Goal: Transaction & Acquisition: Purchase product/service

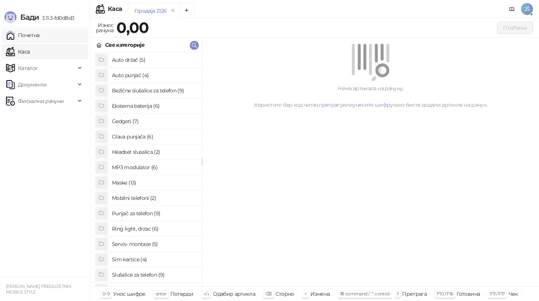
click at [37, 40] on link "Почетна" at bounding box center [23, 35] width 34 height 15
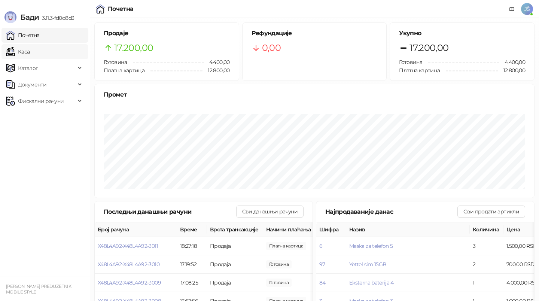
click at [30, 55] on link "Каса" at bounding box center [18, 51] width 24 height 15
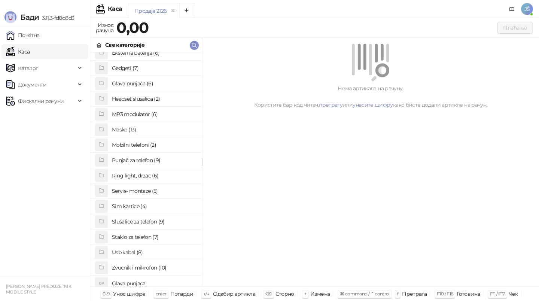
scroll to position [58, 0]
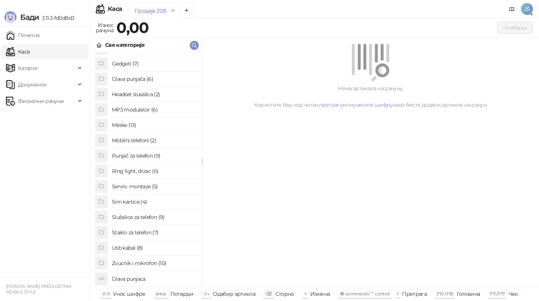
click at [152, 125] on h4 "Maske (13)" at bounding box center [154, 125] width 84 height 12
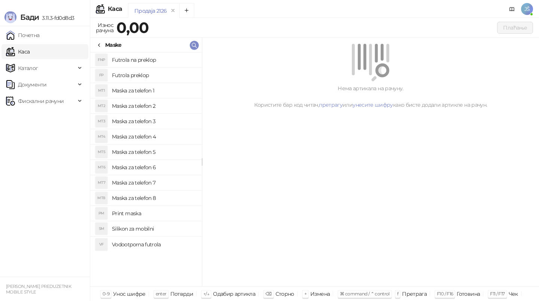
click at [156, 87] on h4 "Maska za telefon 1" at bounding box center [154, 91] width 84 height 12
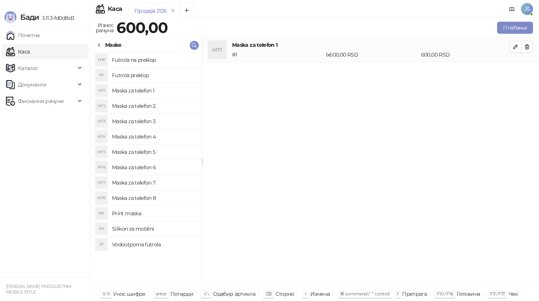
click at [101, 43] on icon at bounding box center [99, 45] width 6 height 6
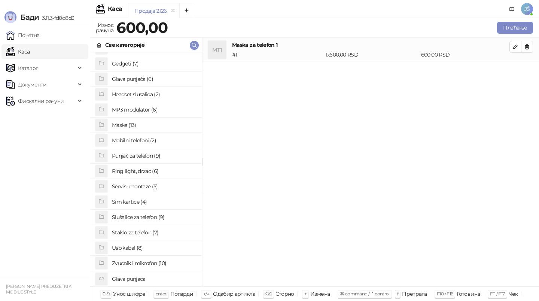
click at [151, 229] on h4 "Staklo za telefon (7)" at bounding box center [154, 232] width 84 height 12
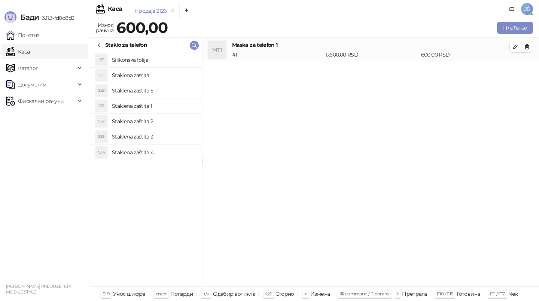
click at [152, 123] on h4 "Staklena zaštita 2" at bounding box center [154, 121] width 84 height 12
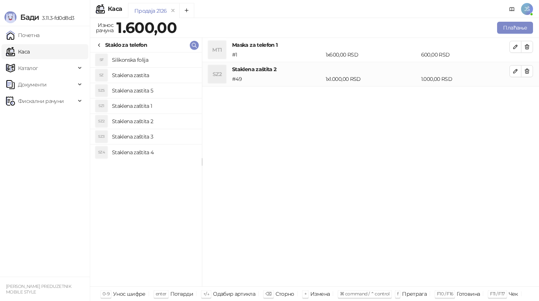
click at [159, 146] on h4 "Staklena zaštita 4" at bounding box center [154, 152] width 84 height 12
click at [164, 132] on h4 "Staklena zaštita 3" at bounding box center [154, 137] width 84 height 12
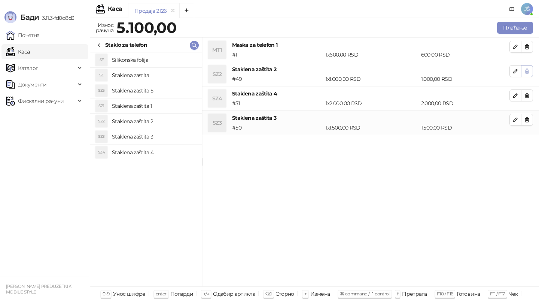
click at [530, 69] on button "button" at bounding box center [527, 71] width 12 height 12
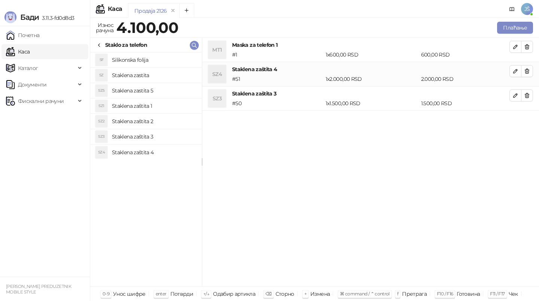
click at [530, 69] on button "button" at bounding box center [527, 71] width 12 height 12
click at [99, 43] on icon at bounding box center [99, 45] width 6 height 6
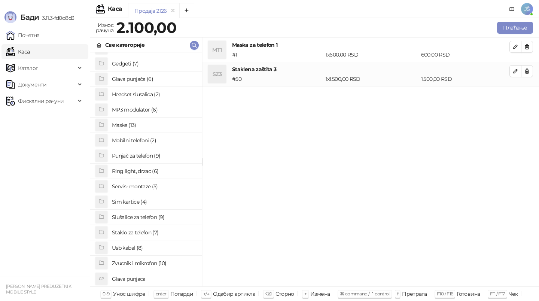
click at [153, 276] on h4 "Glava punjaca" at bounding box center [154, 279] width 84 height 12
click at [533, 94] on button "button" at bounding box center [527, 95] width 12 height 12
click at [150, 85] on li "Glava punjača (6)" at bounding box center [146, 78] width 112 height 15
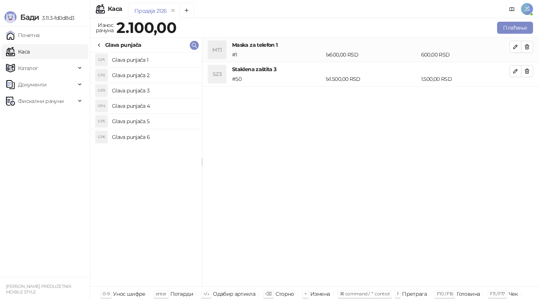
click at [162, 101] on h4 "Glava punjača 4" at bounding box center [154, 106] width 84 height 12
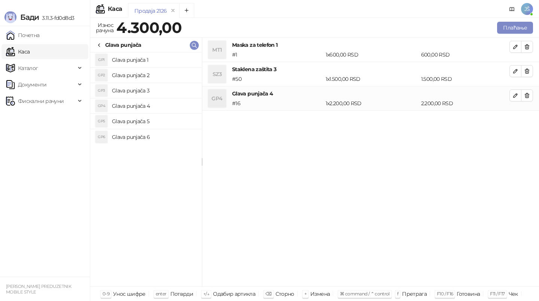
click at [164, 91] on h4 "Glava punjača 3" at bounding box center [154, 91] width 84 height 12
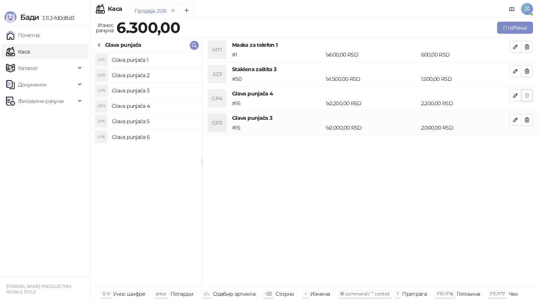
click at [527, 97] on icon "button" at bounding box center [527, 95] width 6 height 6
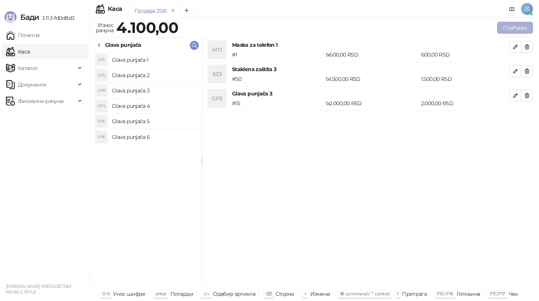
click at [528, 27] on button "Плаћање" at bounding box center [515, 28] width 36 height 12
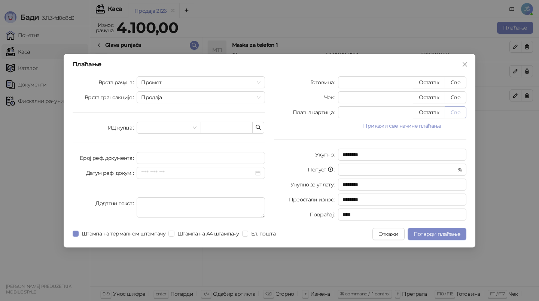
click at [458, 112] on button "Све" at bounding box center [456, 112] width 22 height 12
type input "****"
click at [448, 235] on span "Потврди плаћање" at bounding box center [437, 234] width 47 height 7
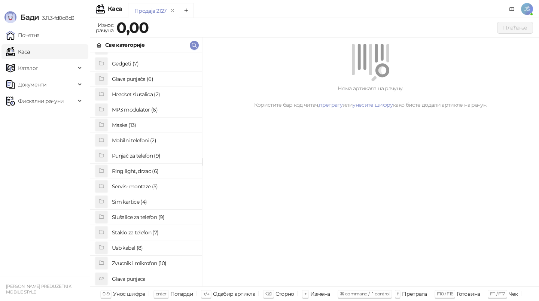
click at [150, 248] on h4 "Usb kabal (8)" at bounding box center [154, 248] width 84 height 12
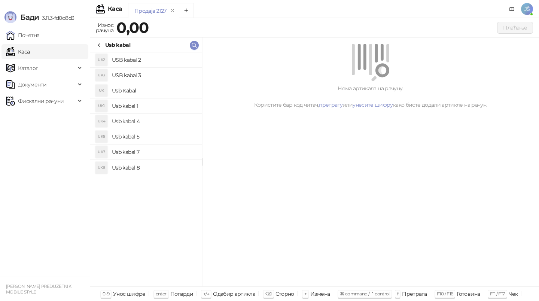
click at [165, 134] on h4 "Usb kabal 5" at bounding box center [154, 137] width 84 height 12
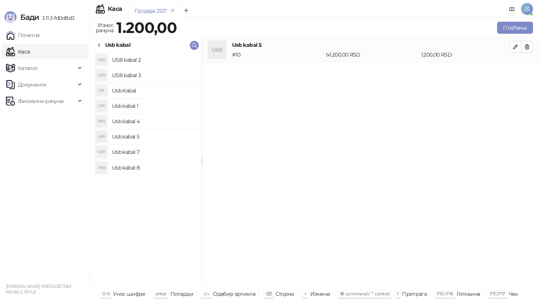
click at [165, 154] on h4 "Usb kabal 7" at bounding box center [154, 152] width 84 height 12
click at [162, 133] on h4 "Usb kabal 5" at bounding box center [154, 137] width 84 height 12
click at [524, 48] on icon "button" at bounding box center [527, 47] width 6 height 6
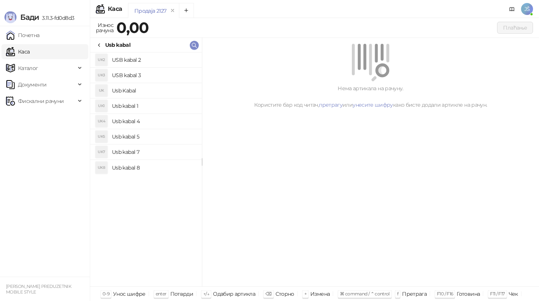
click at [186, 168] on h4 "Usb kabal 8" at bounding box center [154, 168] width 84 height 12
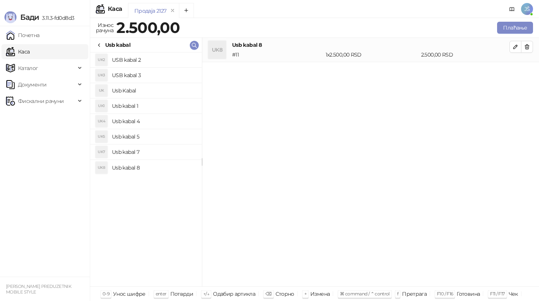
click at [180, 74] on h4 "USB kabal 3" at bounding box center [154, 75] width 84 height 12
click at [177, 54] on h4 "USB kabal 2" at bounding box center [154, 60] width 84 height 12
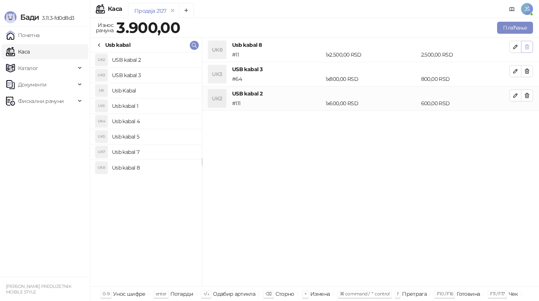
click at [529, 46] on icon "button" at bounding box center [527, 47] width 4 height 4
click at [529, 69] on icon "button" at bounding box center [527, 71] width 4 height 4
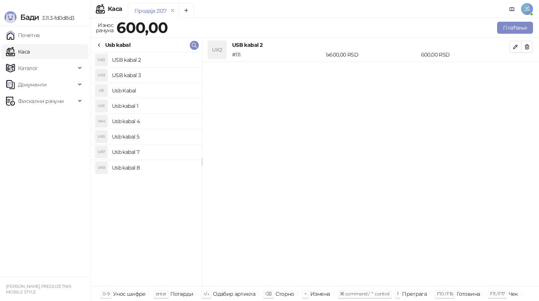
click at [529, 46] on icon "button" at bounding box center [527, 47] width 4 height 4
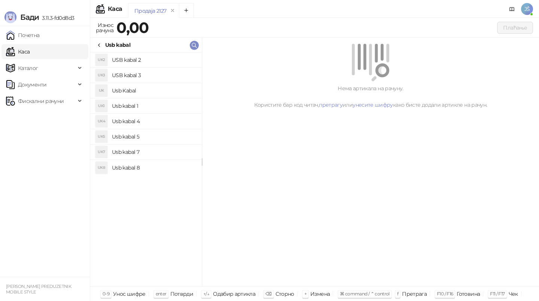
click at [170, 110] on h4 "Usb kabal 1" at bounding box center [154, 106] width 84 height 12
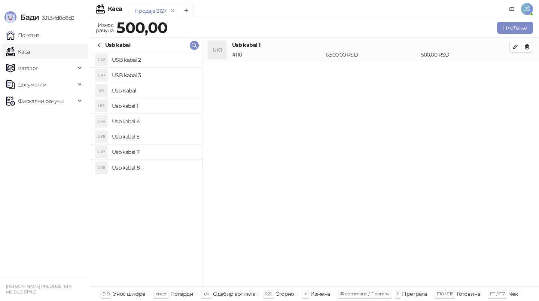
click at [183, 123] on h4 "Usb kabal 4" at bounding box center [154, 121] width 84 height 12
click at [179, 136] on h4 "Usb kabal 5" at bounding box center [154, 137] width 84 height 12
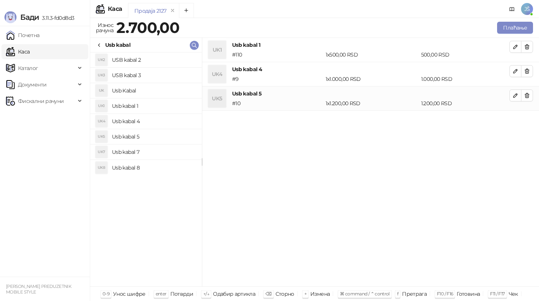
click at [182, 141] on h4 "Usb kabal 5" at bounding box center [154, 137] width 84 height 12
click at [532, 49] on button "button" at bounding box center [527, 47] width 12 height 12
click at [532, 65] on button "button" at bounding box center [527, 71] width 12 height 12
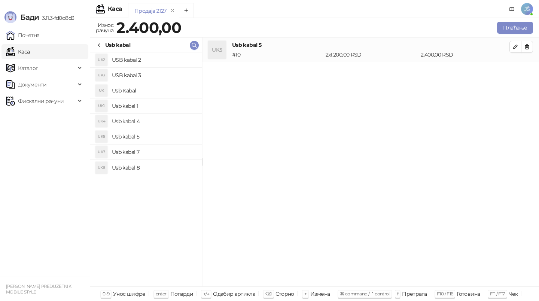
click at [532, 49] on button "button" at bounding box center [527, 47] width 12 height 12
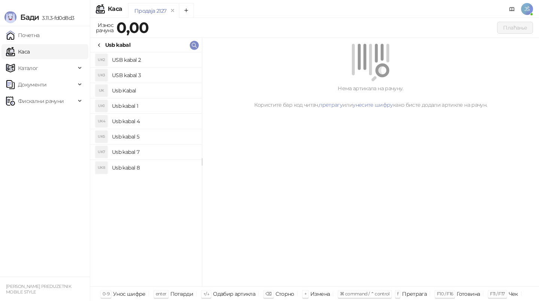
click at [532, 49] on div "Нема артикала на рачуну. Користите бар код читач, претрагу или унесите шифру ка…" at bounding box center [370, 76] width 337 height 77
click at [144, 166] on h4 "Usb kabal 8" at bounding box center [154, 168] width 84 height 12
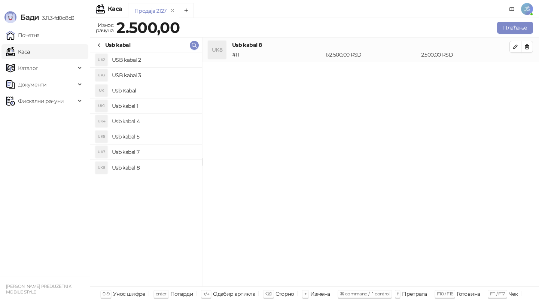
click at [158, 148] on h4 "Usb kabal 7" at bounding box center [154, 152] width 84 height 12
click at [521, 46] on button "button" at bounding box center [527, 47] width 12 height 12
click at [521, 65] on button "button" at bounding box center [527, 71] width 12 height 12
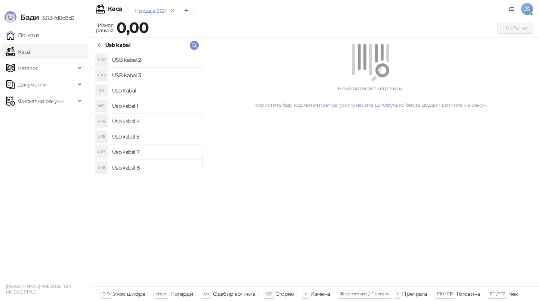
click at [158, 121] on h4 "Usb kabal 4" at bounding box center [154, 121] width 84 height 12
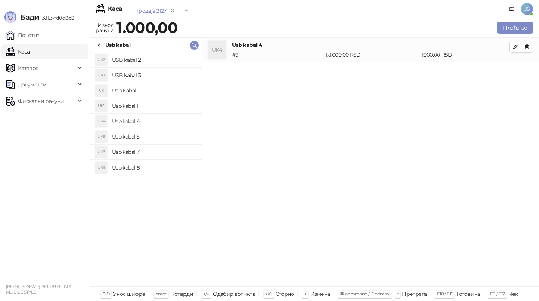
click at [160, 136] on h4 "Usb kabal 5" at bounding box center [154, 137] width 84 height 12
click at [156, 154] on h4 "Usb kabal 7" at bounding box center [154, 152] width 84 height 12
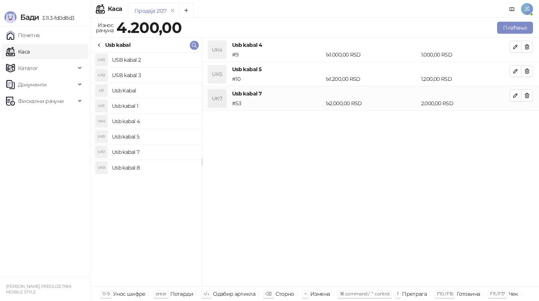
click at [163, 164] on h4 "Usb kabal 8" at bounding box center [154, 168] width 84 height 12
click at [174, 76] on h4 "USB kabal 3" at bounding box center [154, 75] width 84 height 12
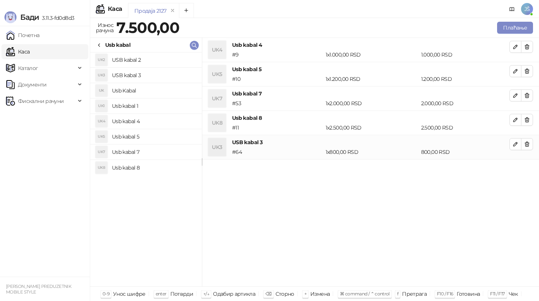
click at [172, 56] on h4 "USB kabal 2" at bounding box center [154, 60] width 84 height 12
click at [532, 48] on button "button" at bounding box center [527, 47] width 12 height 12
click at [532, 65] on button "button" at bounding box center [527, 71] width 12 height 12
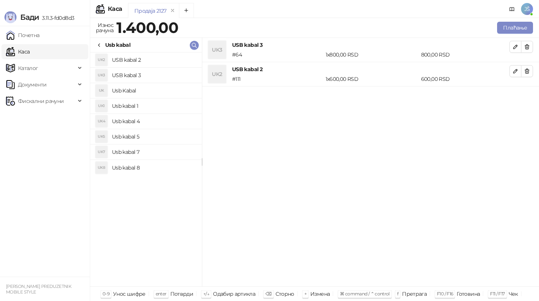
click at [532, 48] on button "button" at bounding box center [527, 47] width 12 height 12
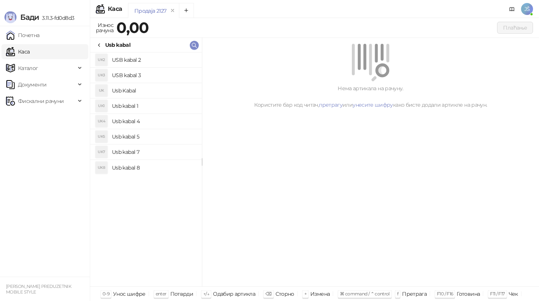
click at [97, 46] on icon at bounding box center [99, 45] width 6 height 6
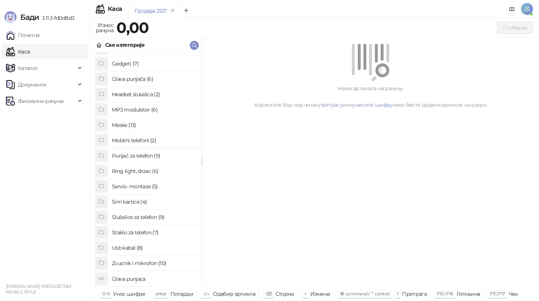
click at [154, 243] on h4 "Usb kabal (8)" at bounding box center [154, 248] width 84 height 12
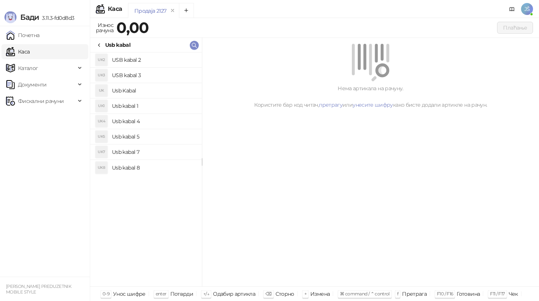
click at [147, 169] on h4 "Usb kabal 8" at bounding box center [154, 168] width 84 height 12
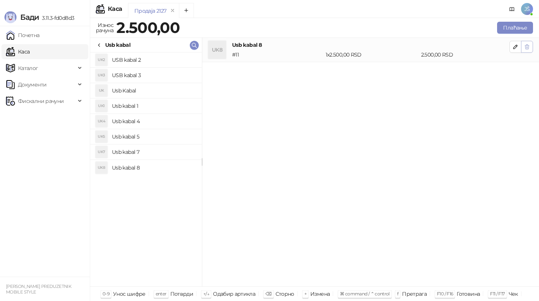
click at [525, 45] on icon "button" at bounding box center [527, 47] width 6 height 6
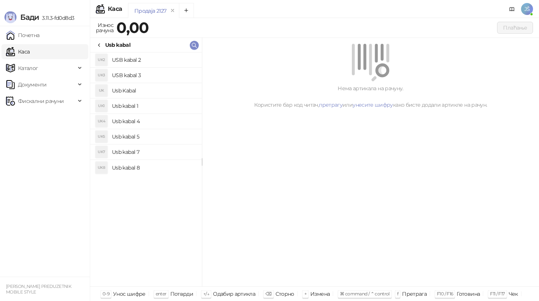
click at [153, 116] on h4 "Usb kabal 4" at bounding box center [154, 121] width 84 height 12
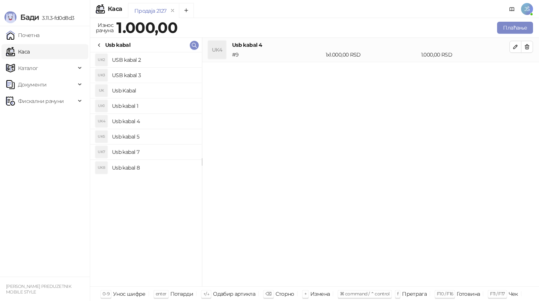
click at [153, 135] on h4 "Usb kabal 5" at bounding box center [154, 137] width 84 height 12
click at [160, 159] on li "UK7 Usb kabal 7" at bounding box center [146, 151] width 112 height 15
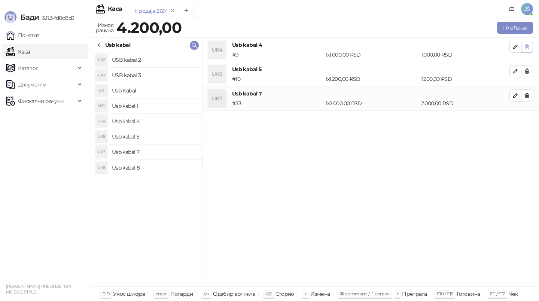
click at [526, 48] on icon "button" at bounding box center [527, 47] width 6 height 6
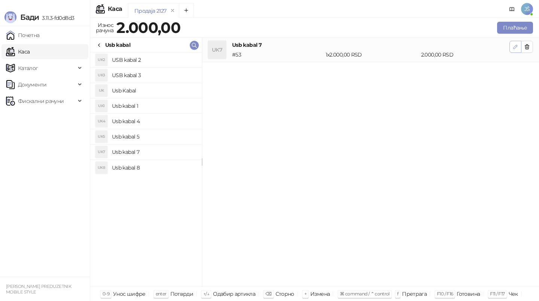
click at [518, 46] on icon "button" at bounding box center [515, 47] width 6 height 6
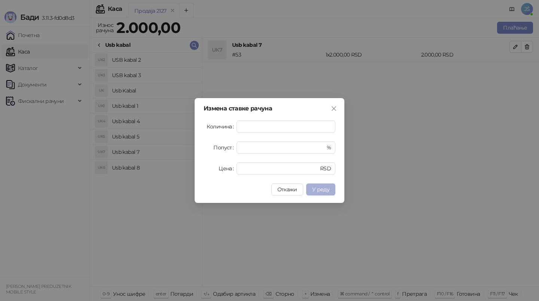
click at [323, 192] on span "У реду" at bounding box center [320, 189] width 17 height 7
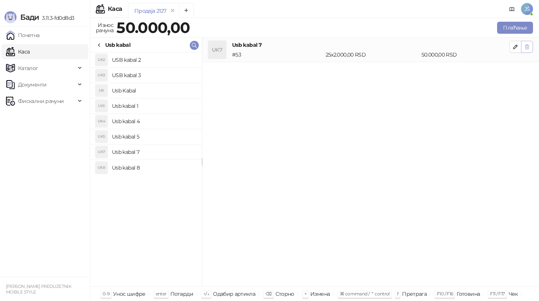
click at [524, 49] on icon "button" at bounding box center [527, 47] width 6 height 6
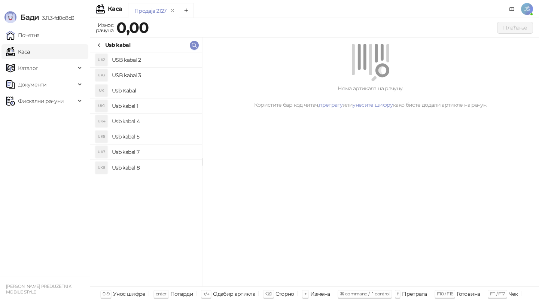
click at [125, 152] on h4 "Usb kabal 7" at bounding box center [154, 152] width 84 height 12
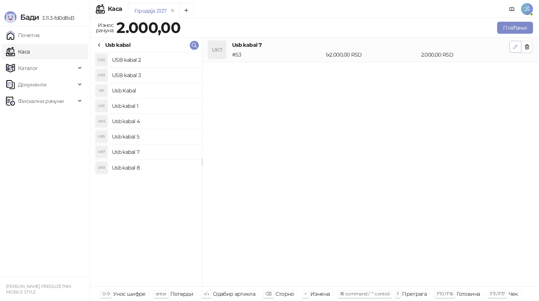
click at [517, 46] on icon "button" at bounding box center [515, 47] width 6 height 6
type input "*"
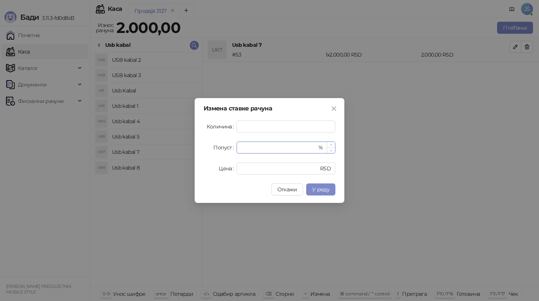
click at [284, 149] on input "*" at bounding box center [279, 147] width 76 height 11
type input "**"
click at [319, 185] on button "У реду" at bounding box center [320, 189] width 29 height 12
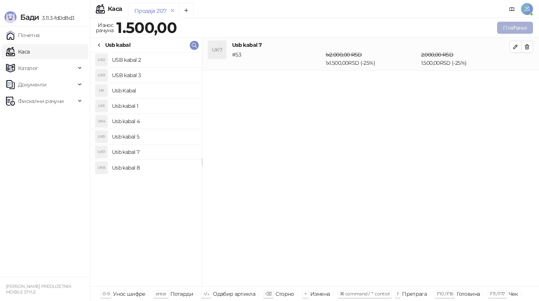
click at [524, 25] on button "Плаћање" at bounding box center [515, 28] width 36 height 12
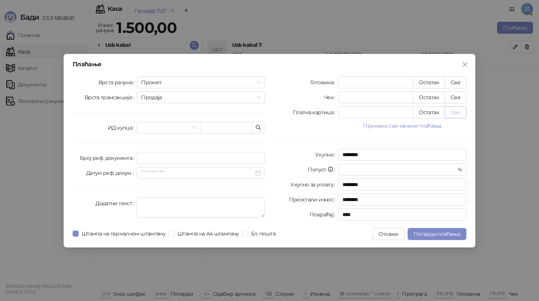
click at [447, 112] on button "Све" at bounding box center [456, 112] width 22 height 12
type input "****"
click at [423, 229] on button "Потврди плаћање" at bounding box center [437, 234] width 59 height 12
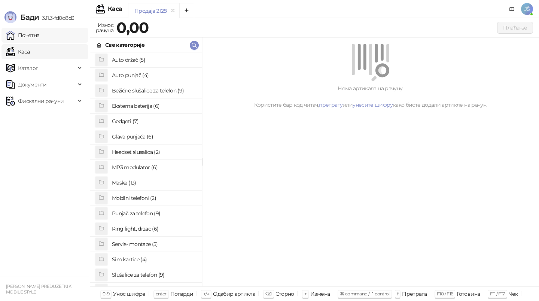
click at [33, 30] on link "Почетна" at bounding box center [23, 35] width 34 height 15
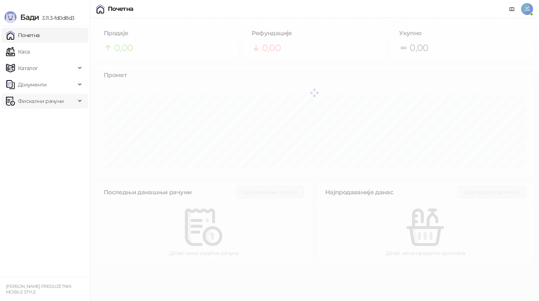
click at [49, 95] on span "Фискални рачуни" at bounding box center [41, 101] width 46 height 15
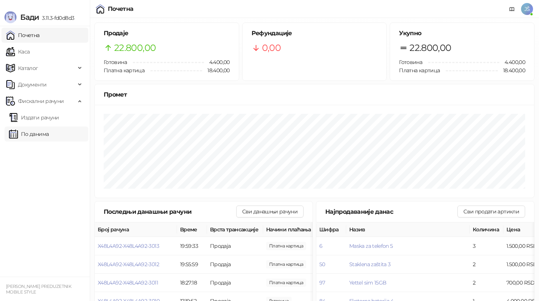
click at [49, 131] on link "По данима" at bounding box center [29, 134] width 40 height 15
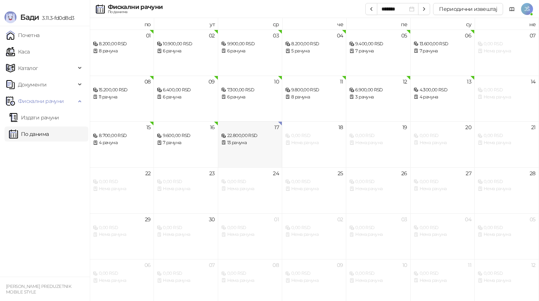
click at [246, 146] on div "17 22.800,00 RSD 13 рачуна" at bounding box center [250, 144] width 64 height 46
